Goal: Transaction & Acquisition: Purchase product/service

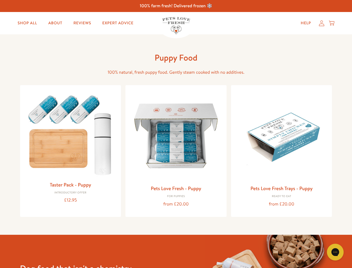
click at [335, 252] on icon "Gorgias live chat" at bounding box center [335, 251] width 5 height 5
